Goal: Information Seeking & Learning: Learn about a topic

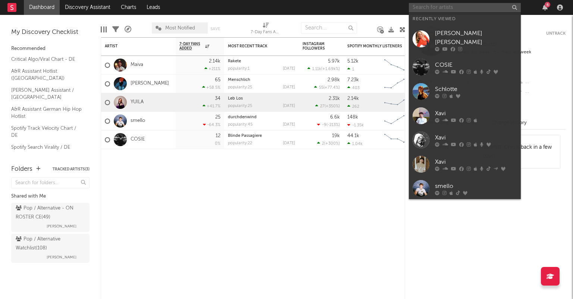
click at [489, 5] on input "text" at bounding box center [465, 7] width 112 height 9
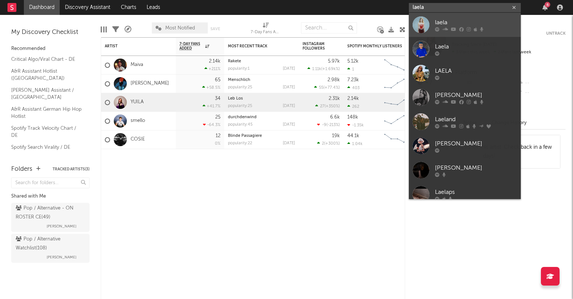
type input "laela"
click at [465, 22] on div "laela" at bounding box center [476, 22] width 82 height 9
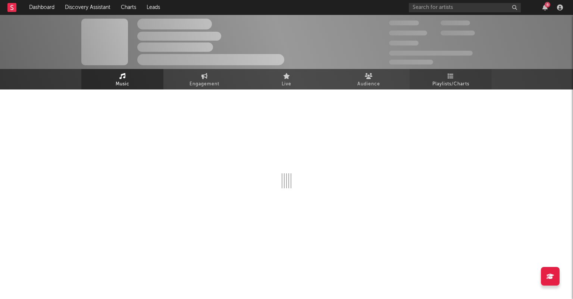
select select "6m"
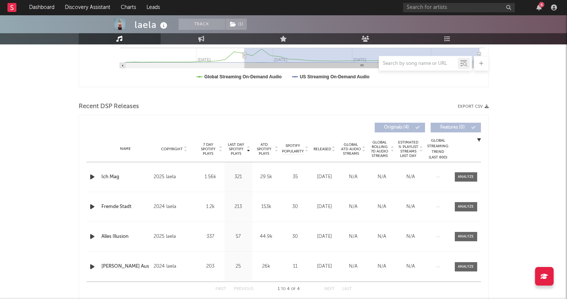
scroll to position [224, 0]
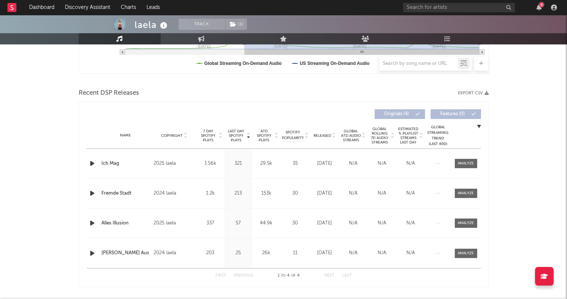
click at [333, 136] on icon at bounding box center [334, 137] width 4 height 3
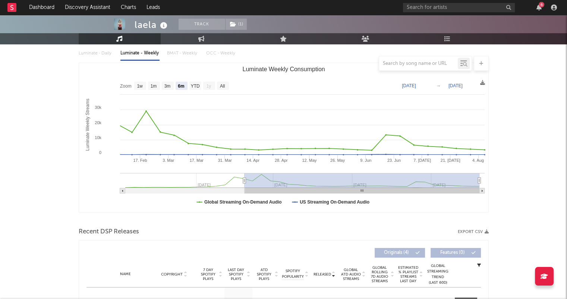
scroll to position [0, 0]
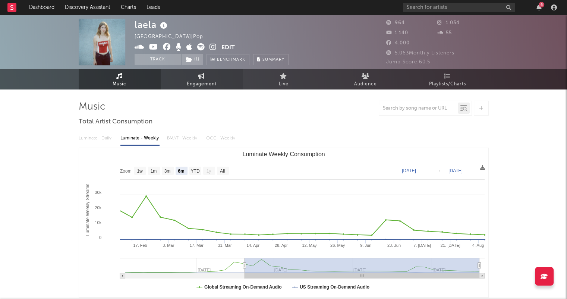
click at [191, 82] on span "Engagement" at bounding box center [202, 84] width 30 height 9
select select "1w"
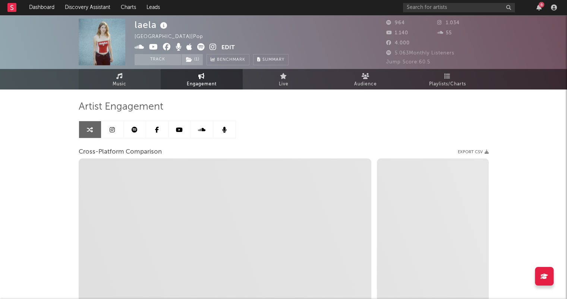
click at [142, 82] on link "Music" at bounding box center [120, 79] width 82 height 21
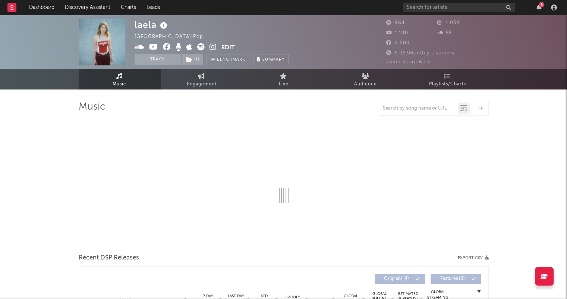
select select "6m"
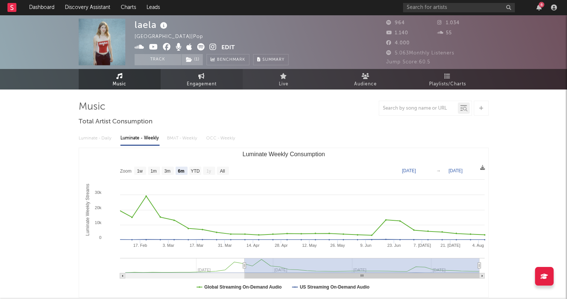
click at [207, 84] on span "Engagement" at bounding box center [202, 84] width 30 height 9
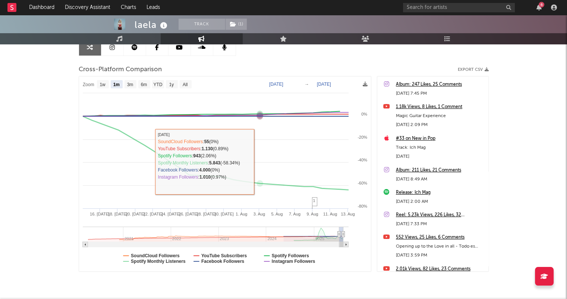
scroll to position [107, 0]
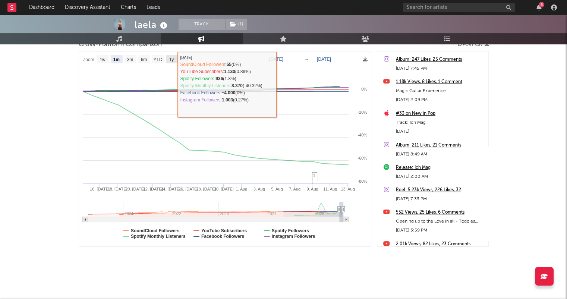
click at [170, 57] on text "1y" at bounding box center [171, 59] width 5 height 5
select select "1y"
type input "[DATE]"
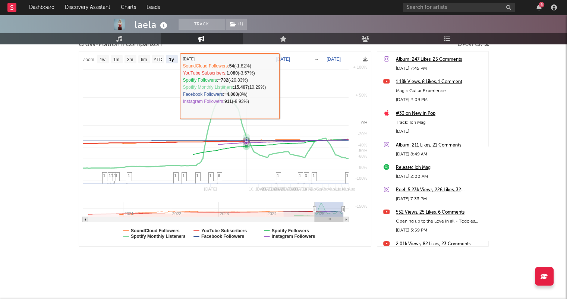
select select "1y"
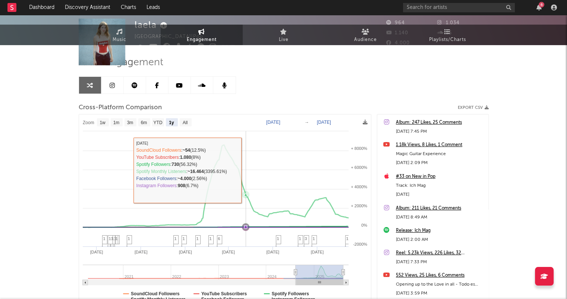
scroll to position [0, 0]
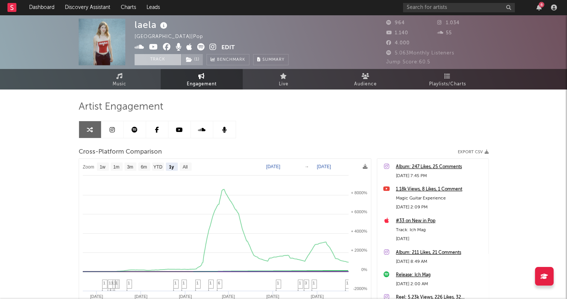
click at [154, 61] on button "Track" at bounding box center [158, 59] width 47 height 11
select select "1w"
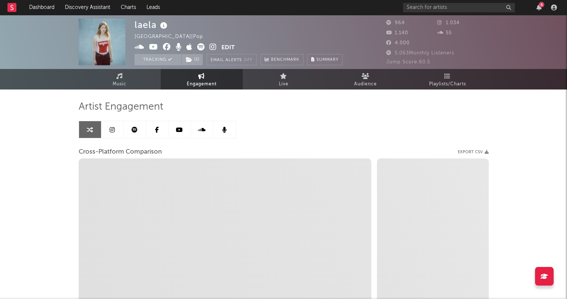
select select "1m"
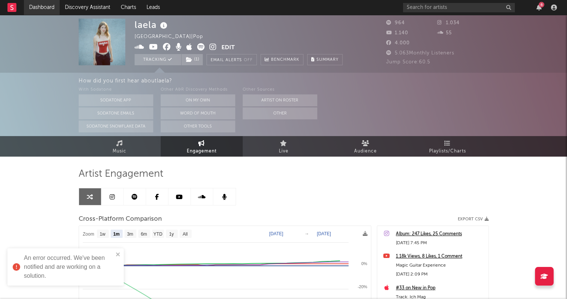
click at [50, 12] on link "Dashboard" at bounding box center [42, 7] width 36 height 15
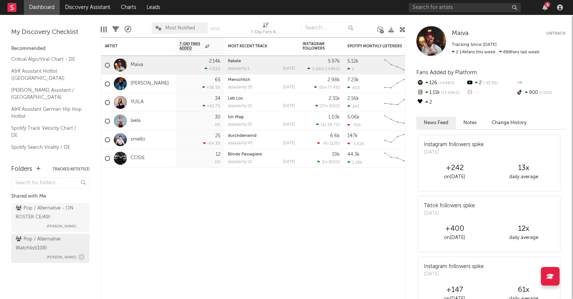
click at [60, 242] on div "Pop / Alternative Watchlist ( 108 )" at bounding box center [50, 244] width 68 height 18
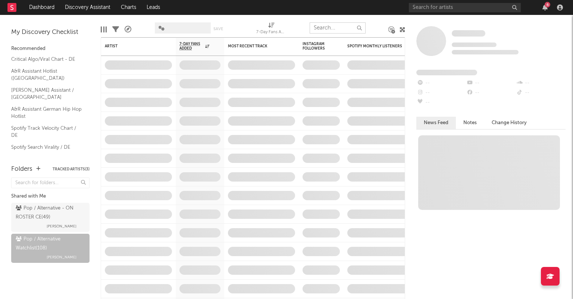
click at [327, 28] on input "text" at bounding box center [338, 27] width 56 height 11
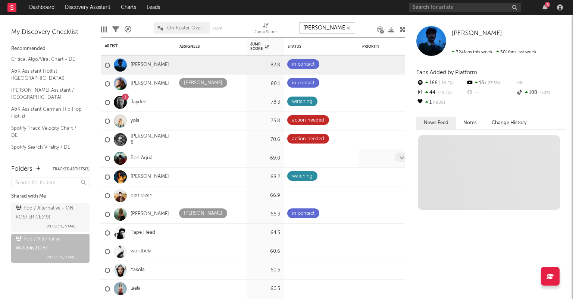
type input "laela"
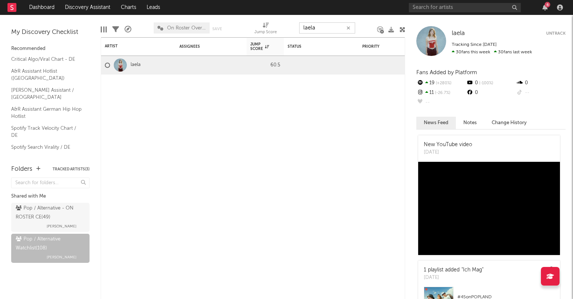
click at [349, 28] on icon "button" at bounding box center [348, 28] width 4 height 5
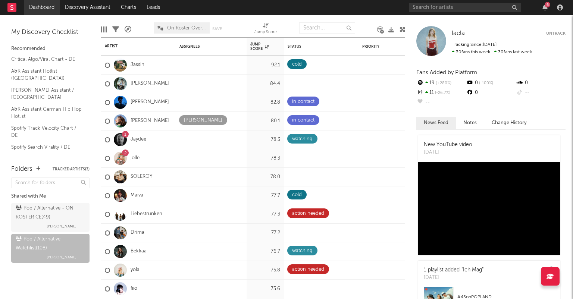
click at [27, 4] on link "Dashboard" at bounding box center [42, 7] width 36 height 15
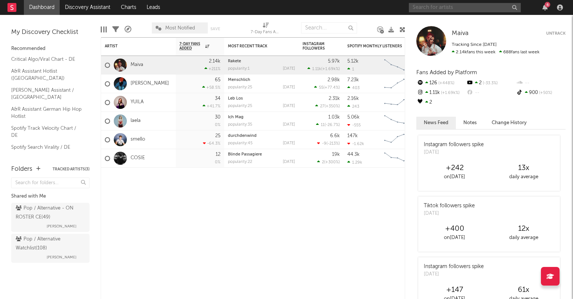
click at [459, 7] on input "text" at bounding box center [465, 7] width 112 height 9
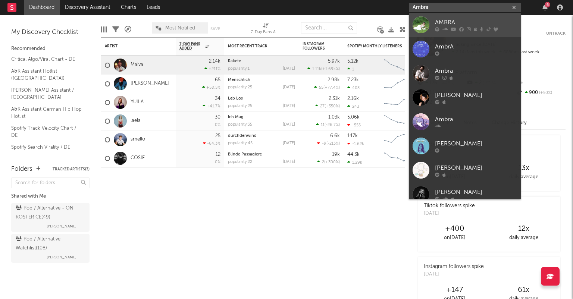
type input "Ambra"
click at [455, 19] on div "AMBRA" at bounding box center [476, 22] width 82 height 9
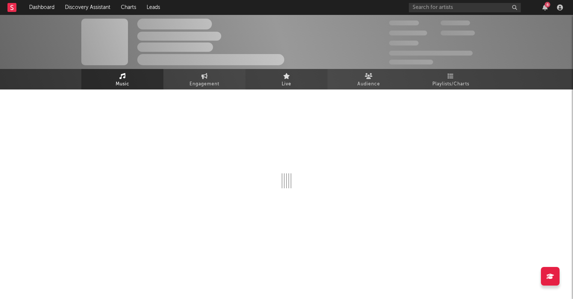
select select "6m"
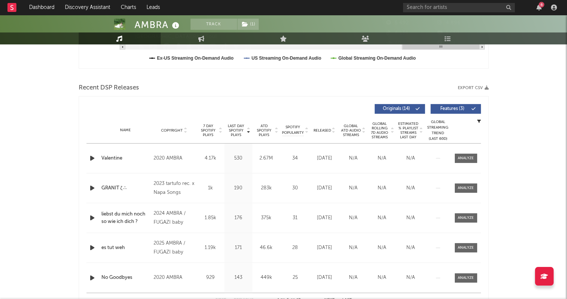
scroll to position [261, 0]
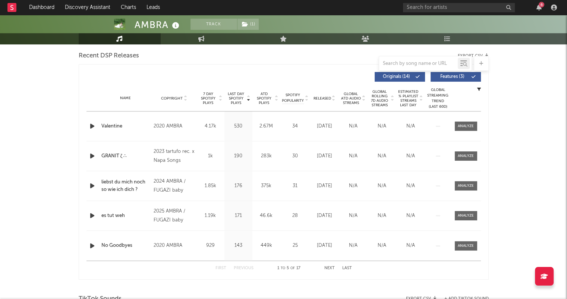
click at [334, 99] on icon at bounding box center [334, 99] width 4 height 3
click at [43, 11] on link "Dashboard" at bounding box center [42, 7] width 36 height 15
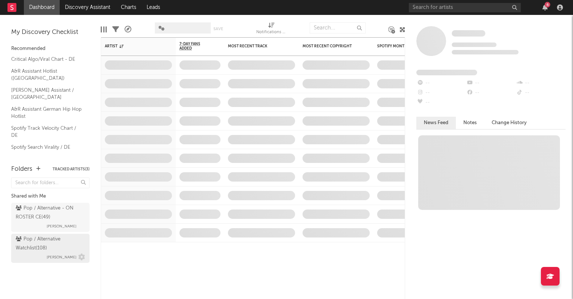
click at [65, 240] on div "Pop / Alternative Watchlist ( 108 )" at bounding box center [50, 244] width 68 height 18
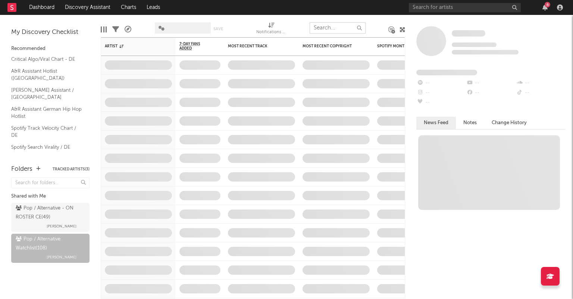
click at [326, 25] on input "text" at bounding box center [338, 27] width 56 height 11
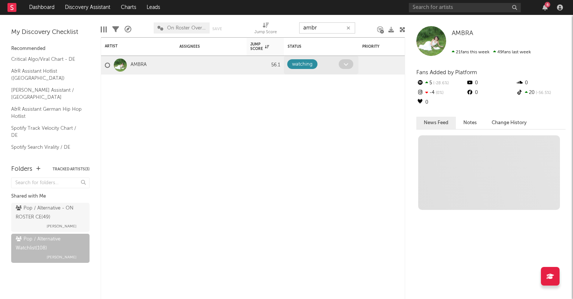
type input "ambra"
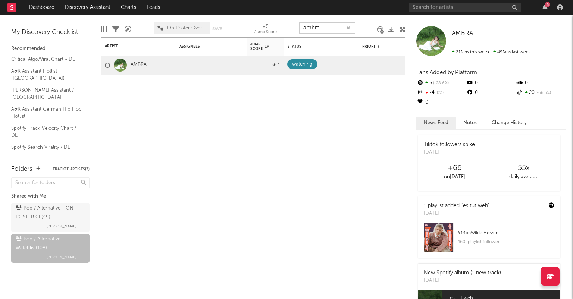
click at [348, 27] on icon "button" at bounding box center [348, 28] width 4 height 5
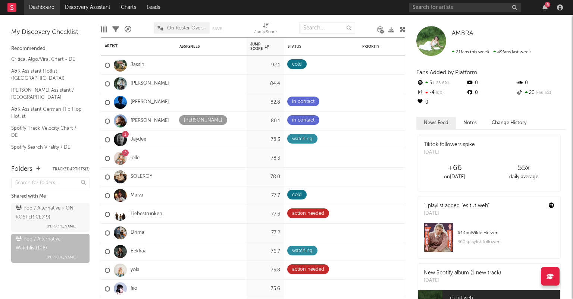
click at [50, 11] on link "Dashboard" at bounding box center [42, 7] width 36 height 15
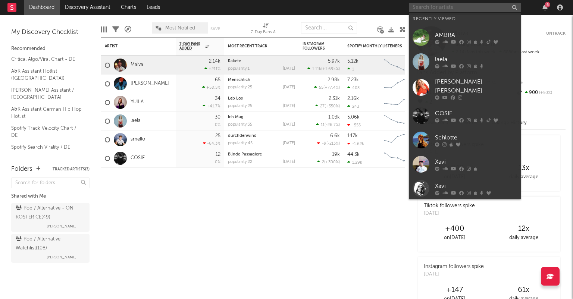
click at [446, 9] on input "text" at bounding box center [465, 7] width 112 height 9
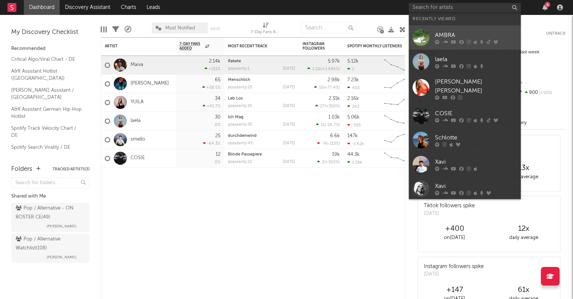
click at [413, 34] on div at bounding box center [420, 37] width 17 height 17
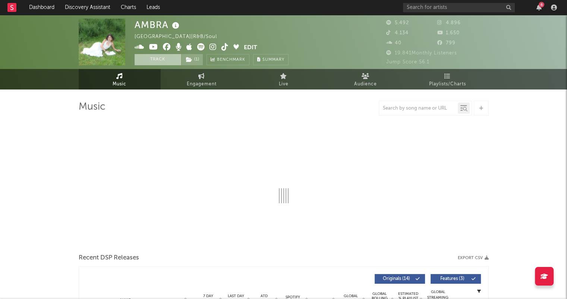
click at [162, 58] on button "Track" at bounding box center [158, 59] width 47 height 11
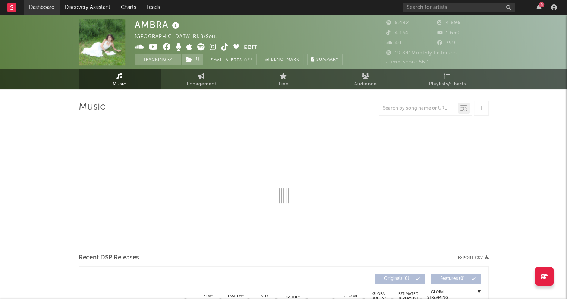
click at [39, 10] on link "Dashboard" at bounding box center [42, 7] width 36 height 15
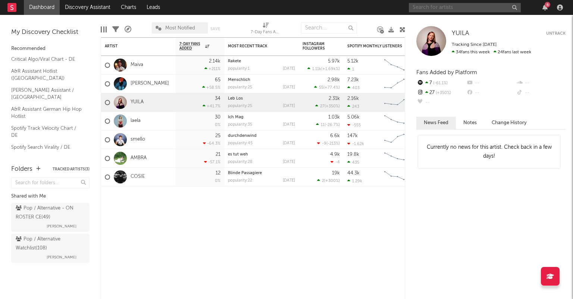
click at [440, 5] on input "text" at bounding box center [465, 7] width 112 height 9
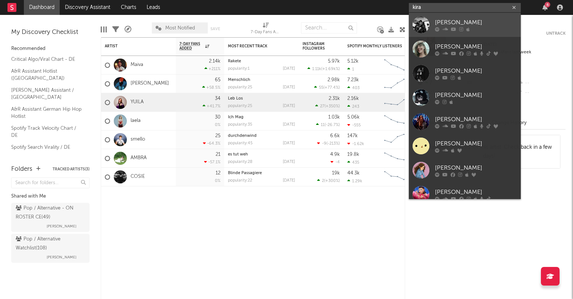
type input "kira"
click at [462, 20] on div "[PERSON_NAME]" at bounding box center [476, 22] width 82 height 9
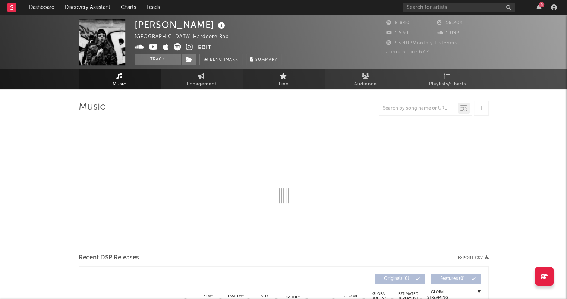
select select "6m"
